Goal: Information Seeking & Learning: Find specific page/section

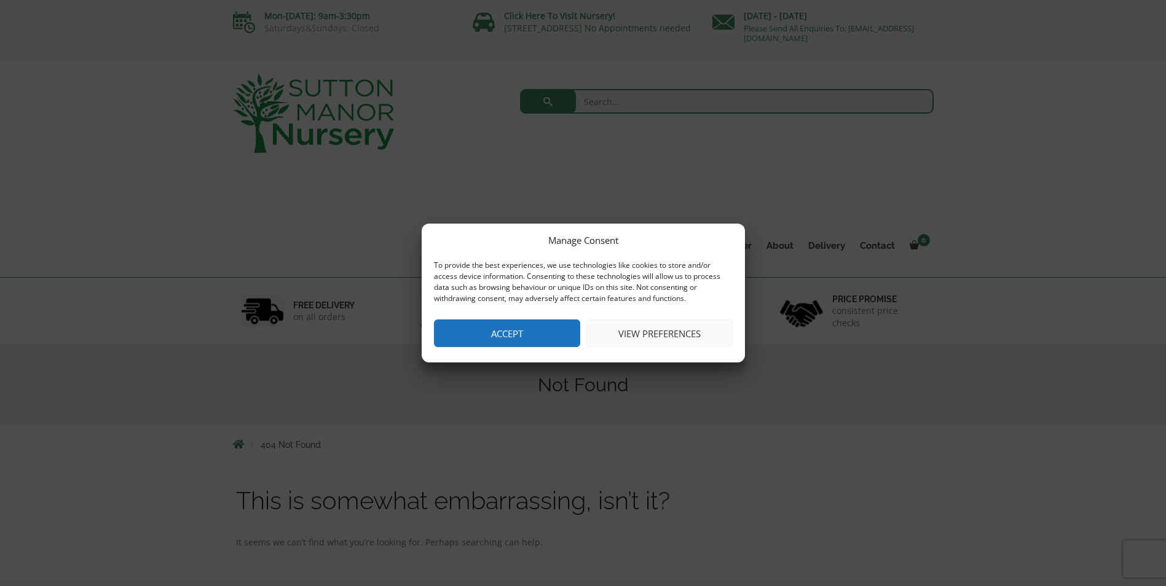
click at [661, 343] on button "View preferences" at bounding box center [659, 334] width 146 height 28
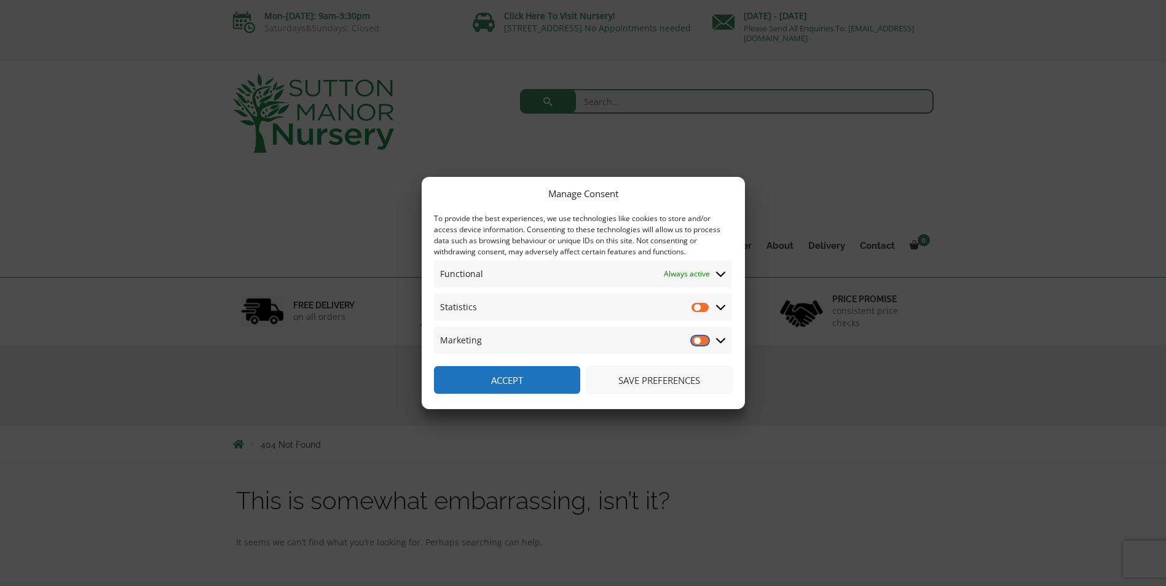
click at [699, 339] on input "Marketing" at bounding box center [701, 340] width 18 height 12
click at [701, 340] on input "Marketing" at bounding box center [701, 340] width 18 height 12
checkbox input "false"
click at [502, 374] on button "Accept" at bounding box center [507, 380] width 146 height 28
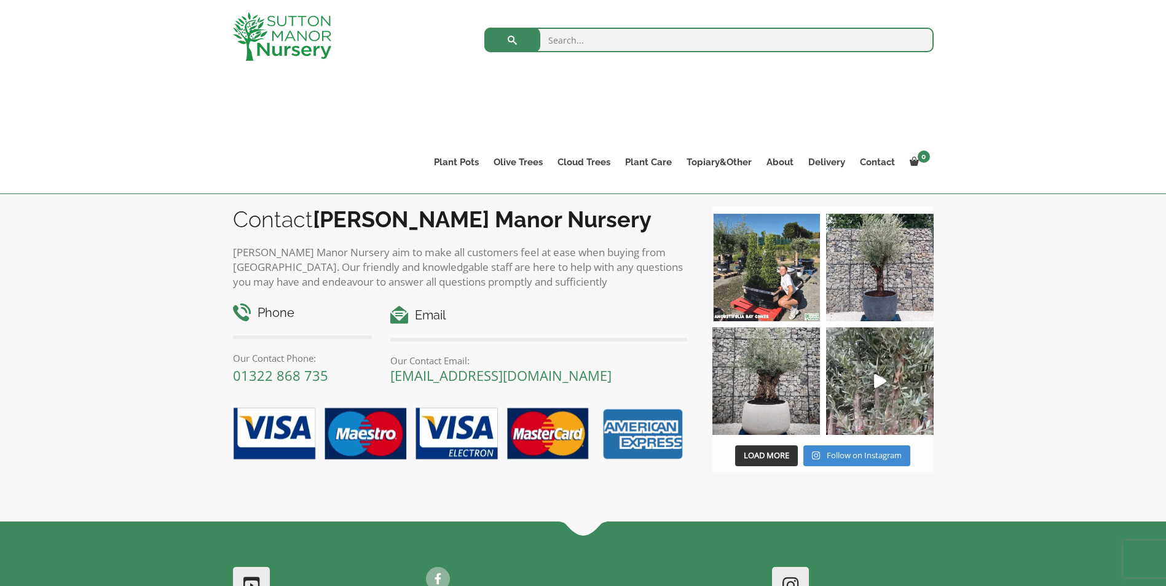
scroll to position [369, 0]
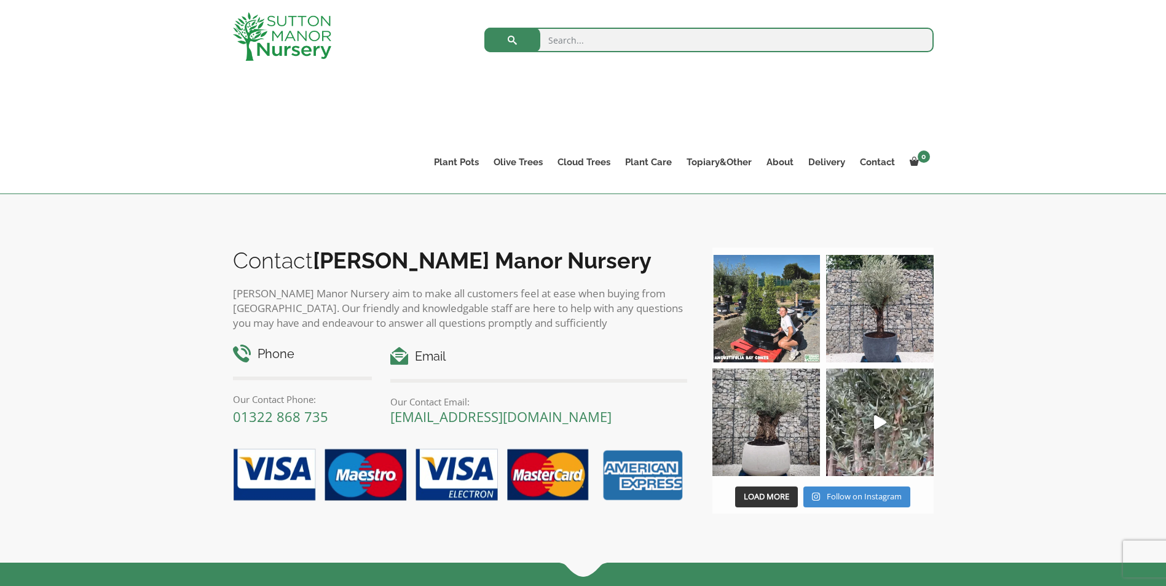
click at [574, 38] on input "search" at bounding box center [708, 40] width 449 height 25
type input "standard shrubs"
click at [742, 41] on input "standard shrubs" at bounding box center [708, 40] width 449 height 25
click at [484, 28] on button "submit" at bounding box center [512, 40] width 56 height 25
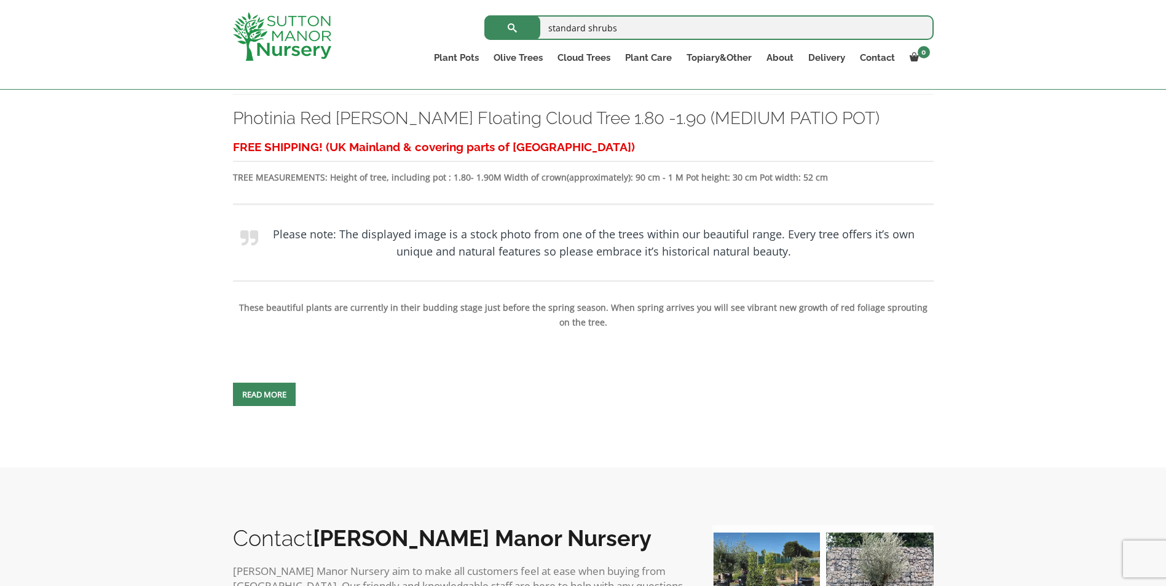
scroll to position [553, 0]
